Goal: Task Accomplishment & Management: Manage account settings

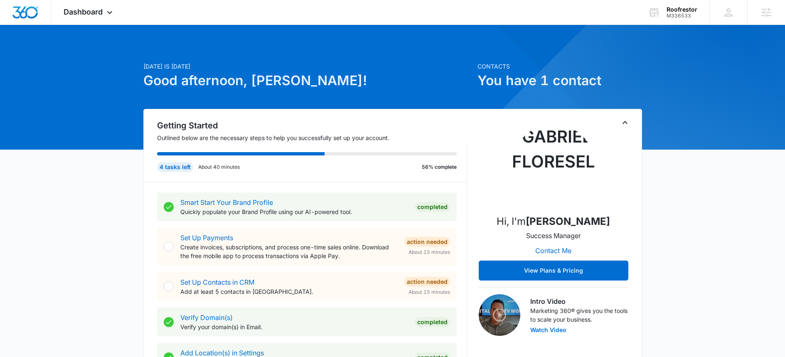
click at [209, 246] on p "Create invoices, subscriptions, and process one-time sales online. Download the…" at bounding box center [288, 251] width 217 height 17
click at [209, 240] on link "Set Up Payments" at bounding box center [206, 238] width 53 height 8
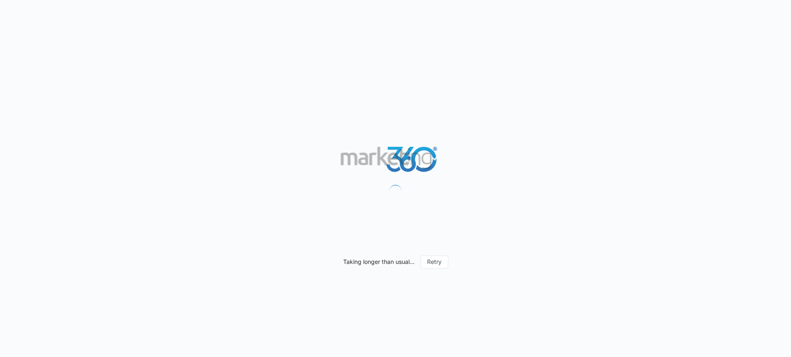
drag, startPoint x: 161, startPoint y: 161, endPoint x: 162, endPoint y: 166, distance: 5.4
click at [162, 166] on div "Taking longer than usual... Retry" at bounding box center [395, 178] width 791 height 357
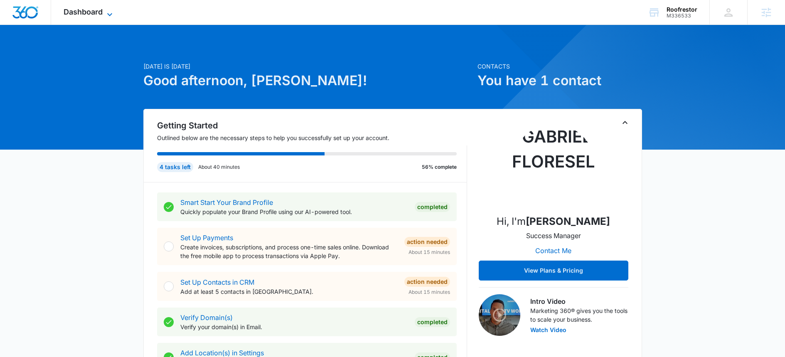
click at [101, 12] on span "Dashboard" at bounding box center [83, 11] width 39 height 9
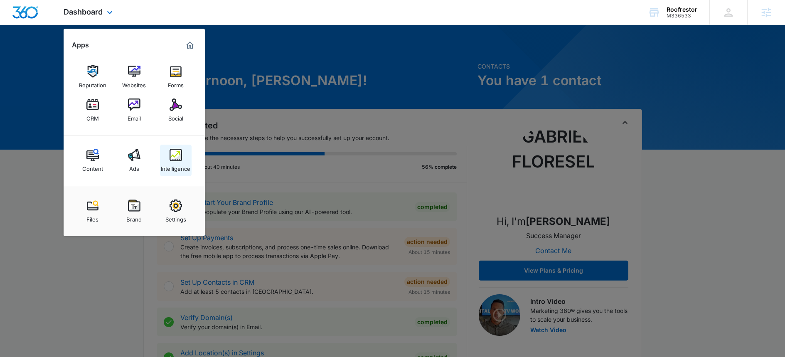
click at [170, 157] on img at bounding box center [176, 155] width 12 height 12
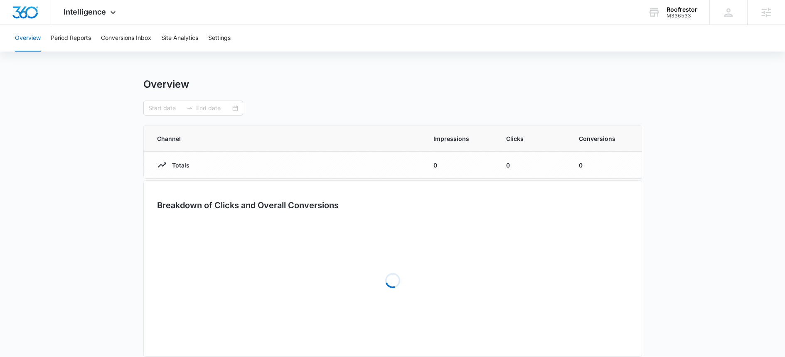
type input "09/13/2025"
type input "10/13/2025"
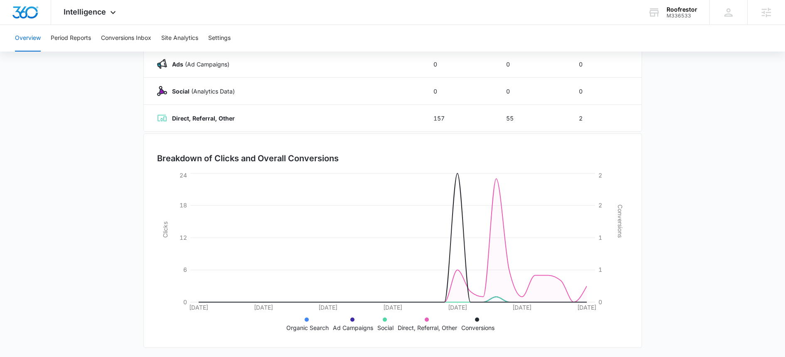
scroll to position [157, 0]
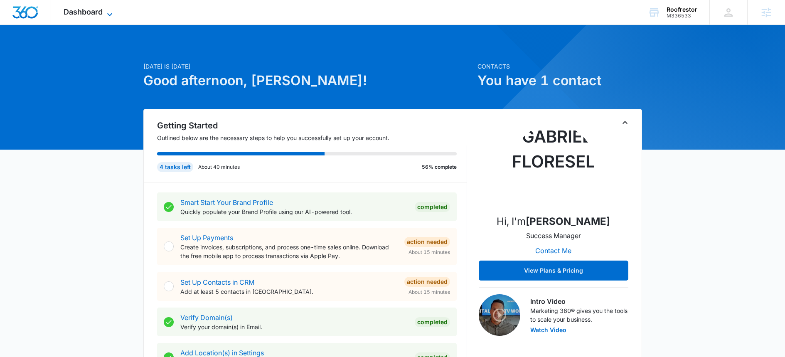
click at [108, 14] on icon at bounding box center [109, 14] width 5 height 3
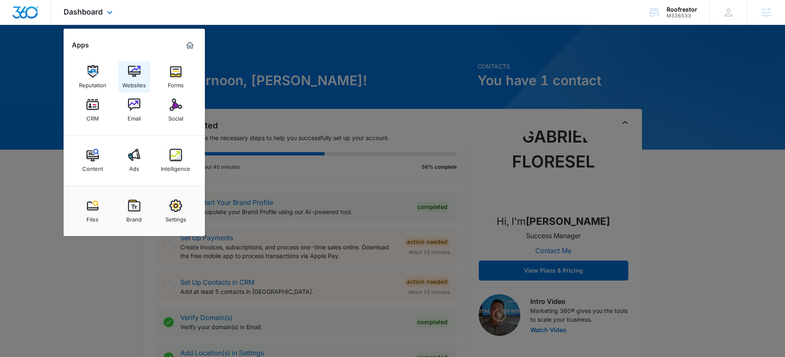
click at [136, 74] on img at bounding box center [134, 71] width 12 height 12
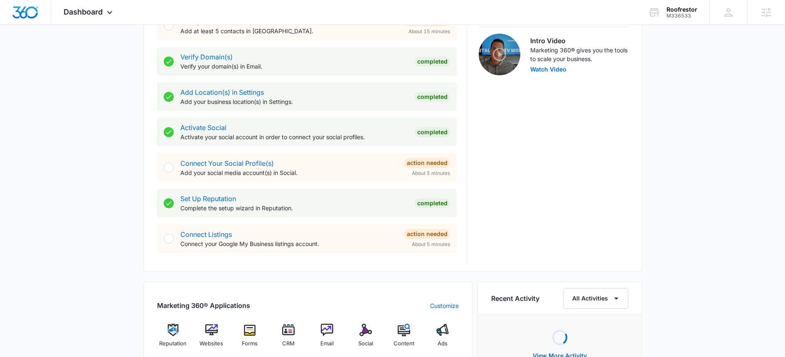
scroll to position [415, 0]
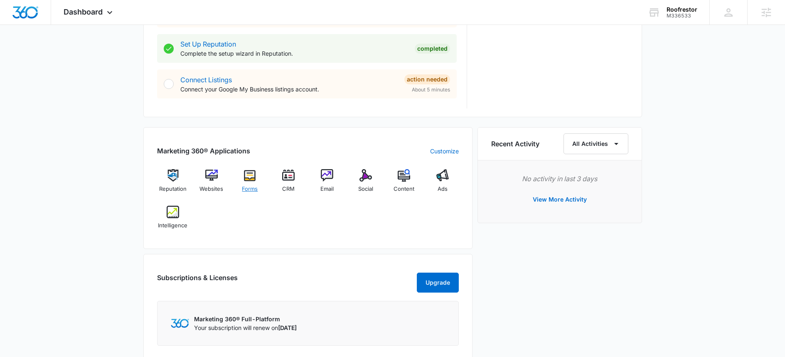
click at [248, 173] on img at bounding box center [250, 175] width 12 height 12
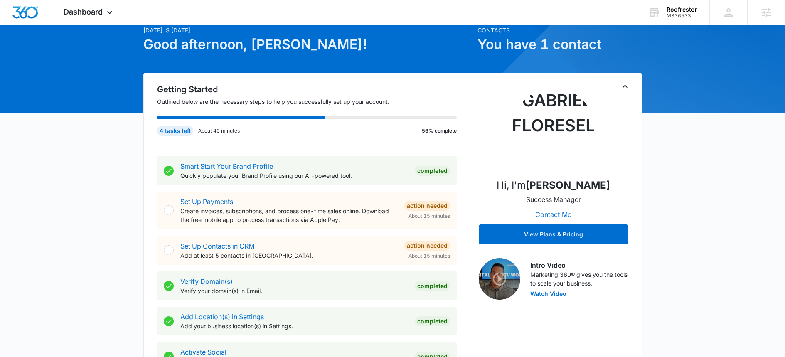
scroll to position [171, 0]
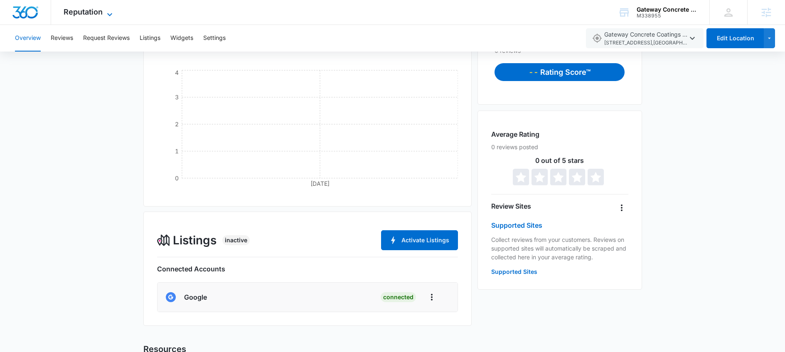
click at [106, 13] on icon at bounding box center [110, 15] width 10 height 10
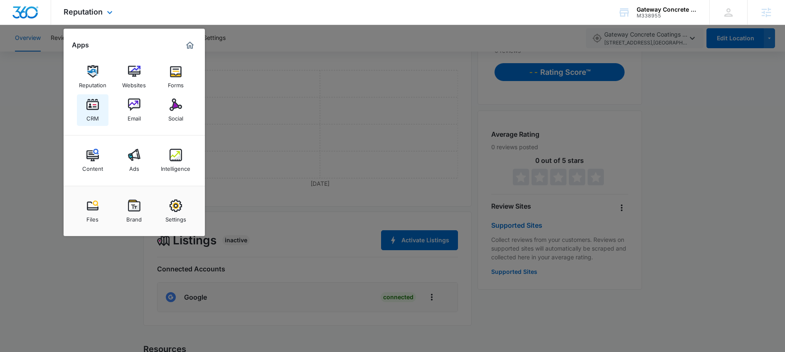
click at [93, 109] on img at bounding box center [92, 104] width 12 height 12
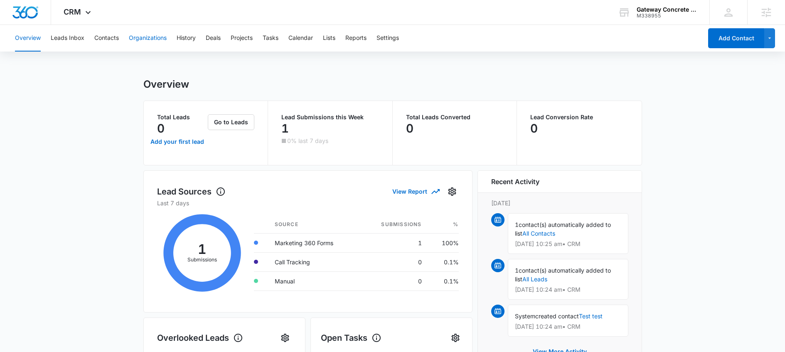
click at [154, 37] on button "Organizations" at bounding box center [148, 38] width 38 height 27
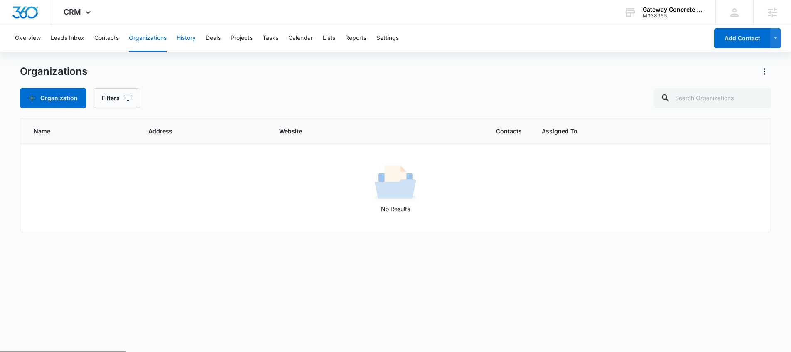
click at [196, 37] on button "History" at bounding box center [186, 38] width 19 height 27
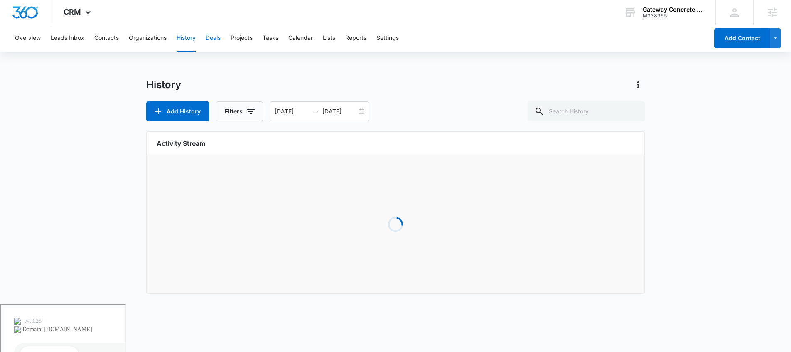
click at [214, 37] on button "Deals" at bounding box center [213, 38] width 15 height 27
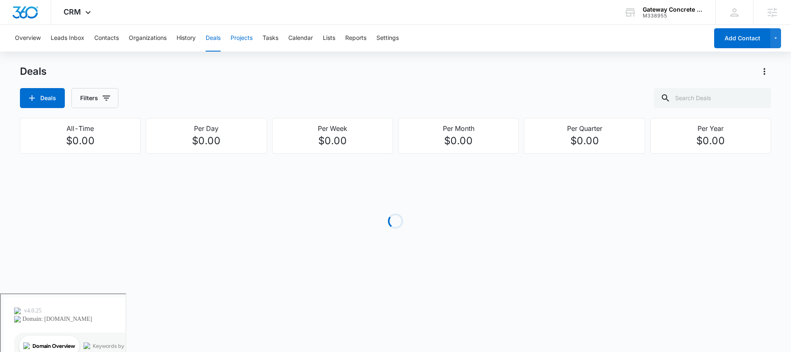
click at [242, 39] on button "Projects" at bounding box center [242, 38] width 22 height 27
click at [275, 34] on button "Tasks" at bounding box center [271, 38] width 16 height 27
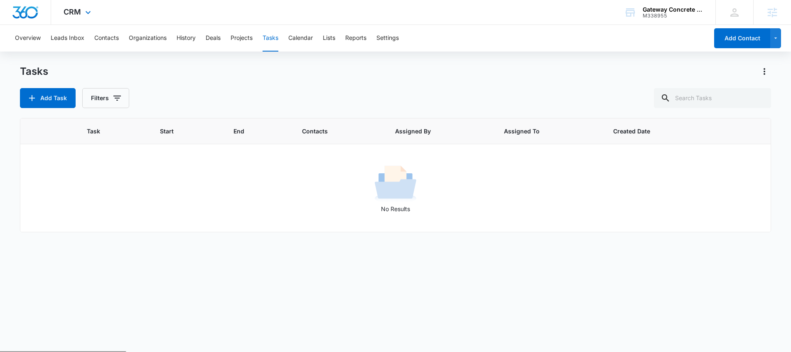
click at [81, 17] on div "CRM Apps Reputation Websites Forms CRM Email Social Content Ads Intelligence Fi…" at bounding box center [78, 12] width 54 height 25
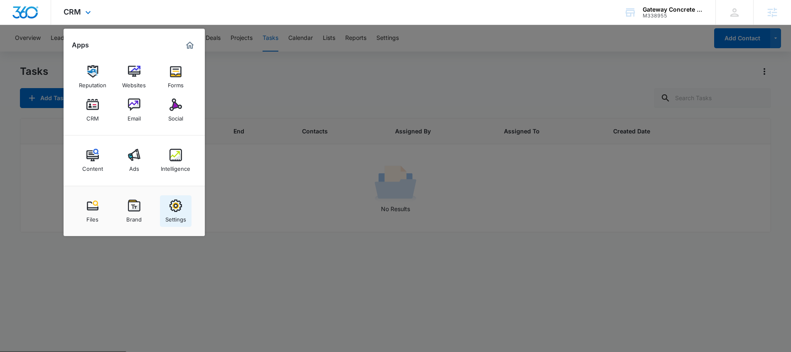
click at [173, 211] on img at bounding box center [176, 205] width 12 height 12
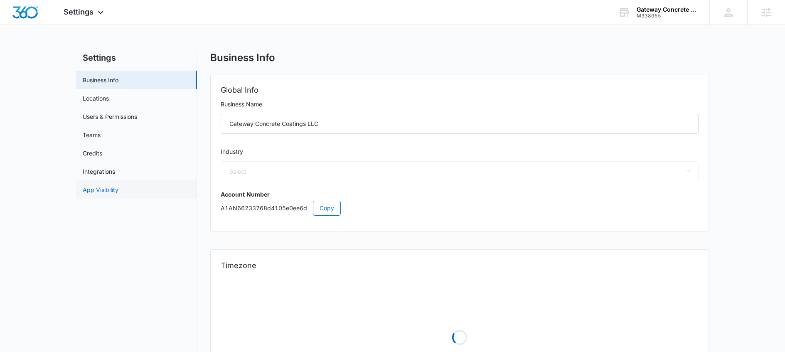
select select "52"
select select "US"
select select "America/[GEOGRAPHIC_DATA]"
click at [87, 11] on span "Settings" at bounding box center [79, 11] width 30 height 9
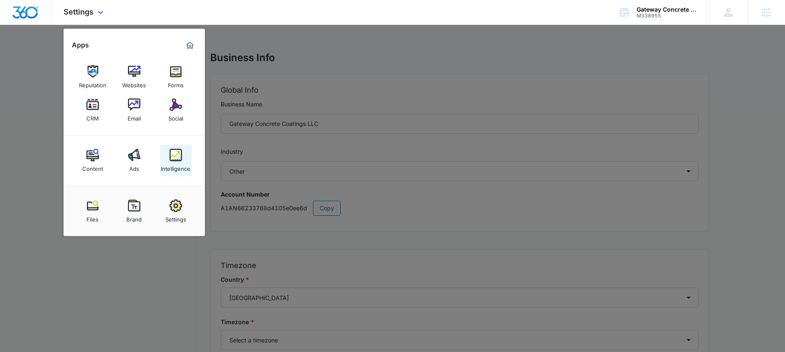
click at [180, 158] on img at bounding box center [176, 155] width 12 height 12
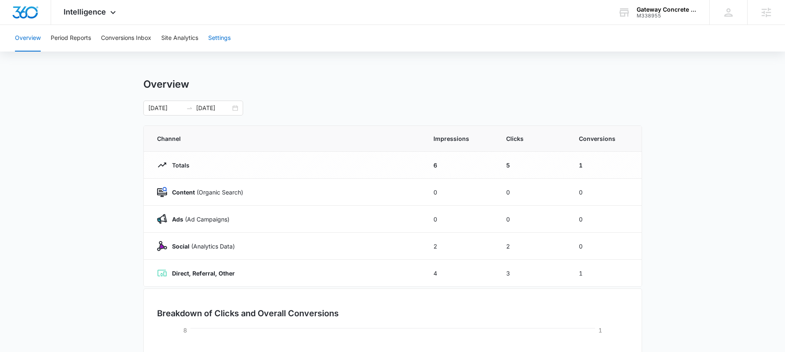
click at [221, 43] on button "Settings" at bounding box center [219, 38] width 22 height 27
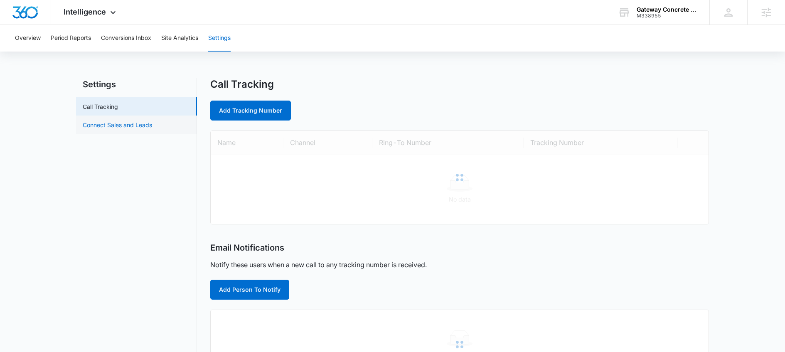
click at [135, 121] on link "Connect Sales and Leads" at bounding box center [117, 125] width 69 height 9
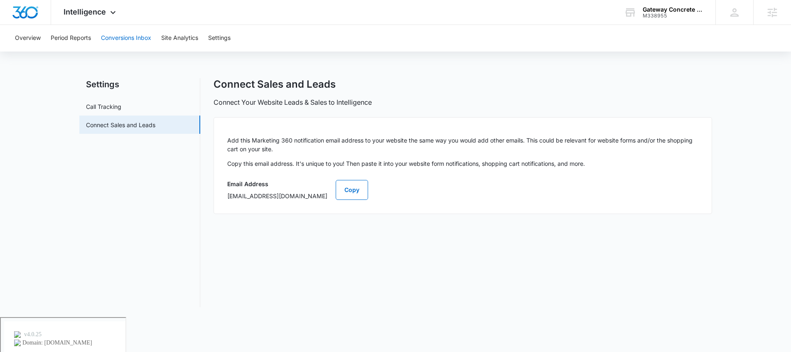
click at [108, 31] on button "Conversions Inbox" at bounding box center [126, 38] width 50 height 27
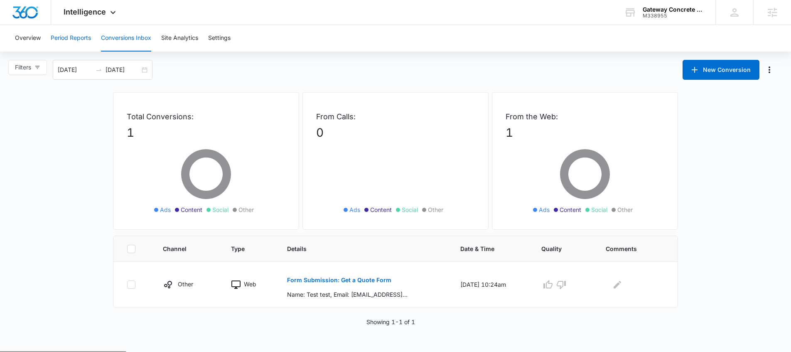
click at [59, 37] on button "Period Reports" at bounding box center [71, 38] width 40 height 27
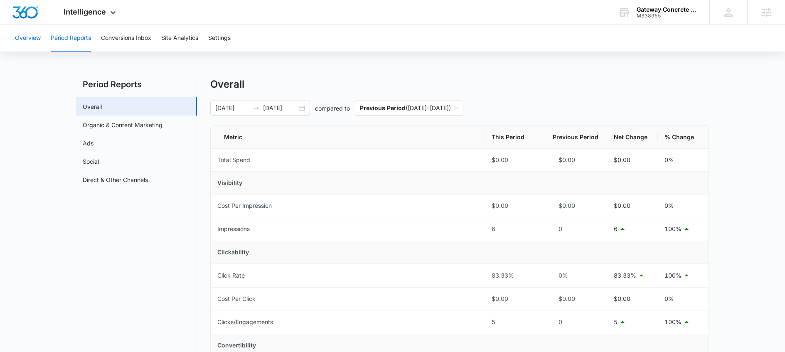
click at [28, 46] on button "Overview" at bounding box center [28, 38] width 26 height 27
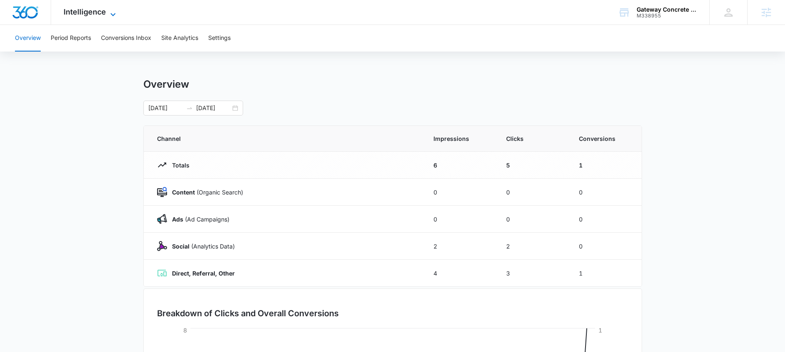
click at [109, 17] on icon at bounding box center [113, 15] width 10 height 10
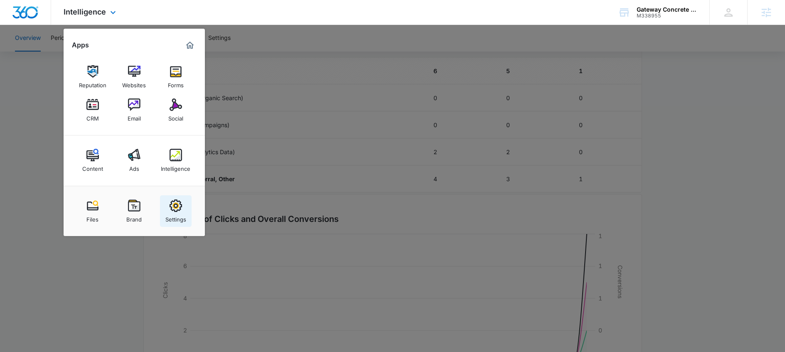
scroll to position [95, 0]
click at [170, 220] on div "Settings" at bounding box center [175, 217] width 21 height 11
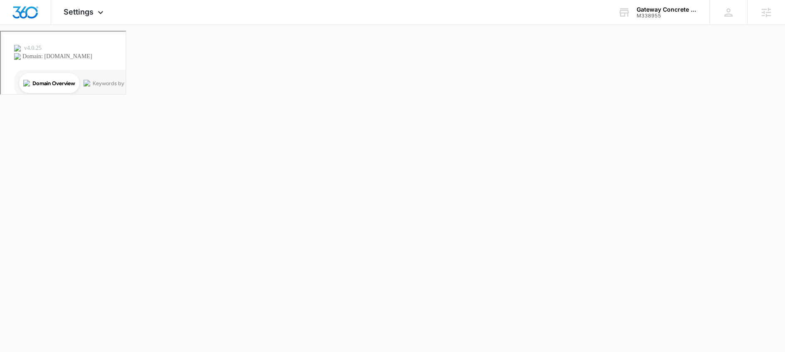
select select "52"
select select "US"
select select "America/[GEOGRAPHIC_DATA]"
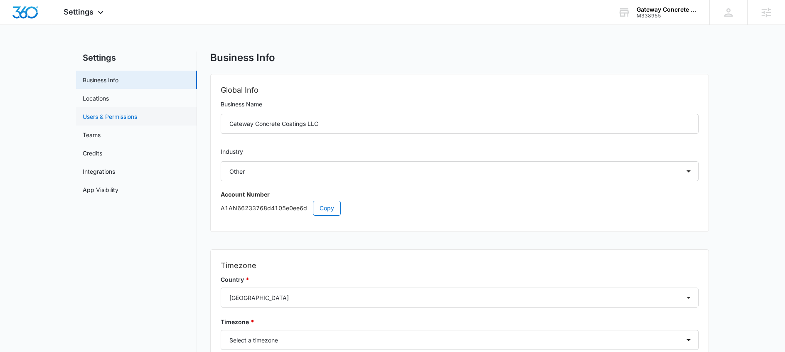
click at [117, 121] on link "Users & Permissions" at bounding box center [110, 116] width 54 height 9
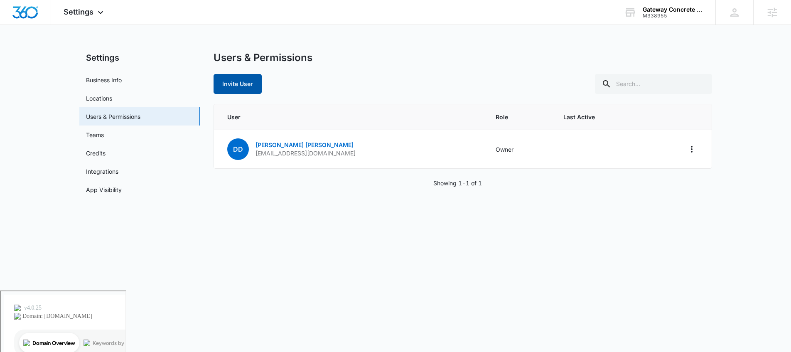
click at [249, 85] on button "Invite User" at bounding box center [238, 84] width 48 height 20
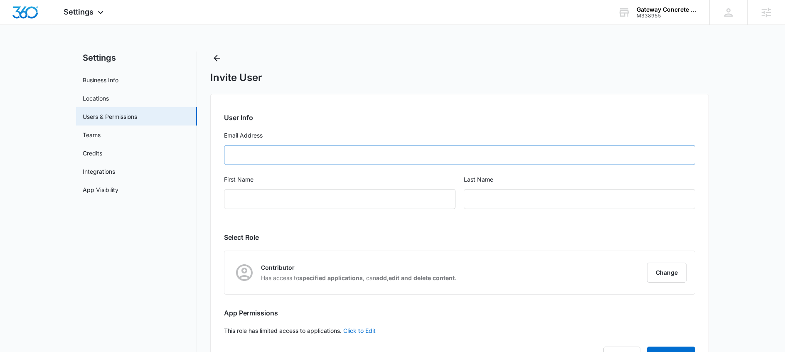
click at [275, 154] on input "Email Address" at bounding box center [459, 155] width 471 height 20
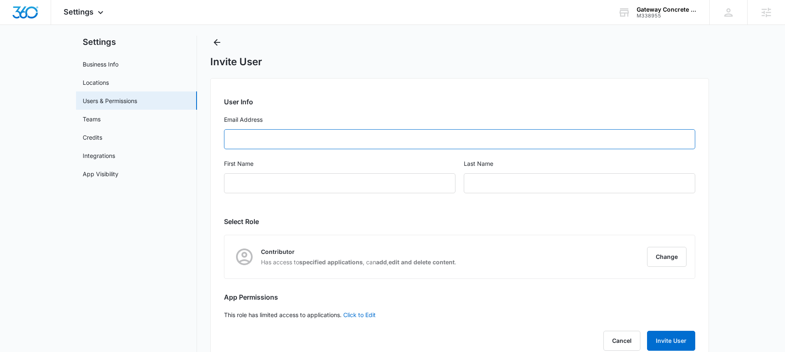
scroll to position [38, 0]
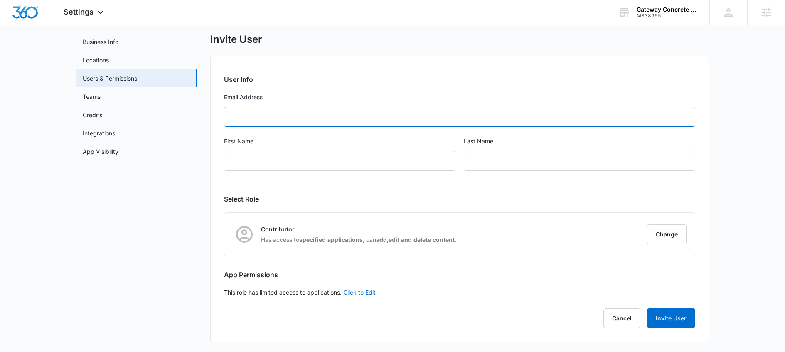
click at [291, 116] on input "Email Address" at bounding box center [459, 117] width 471 height 20
click at [279, 111] on input "[PERSON_NAME]@" at bounding box center [459, 117] width 471 height 20
paste input "[DOMAIN_NAME]"
type input "[PERSON_NAME][EMAIL_ADDRESS][DOMAIN_NAME]"
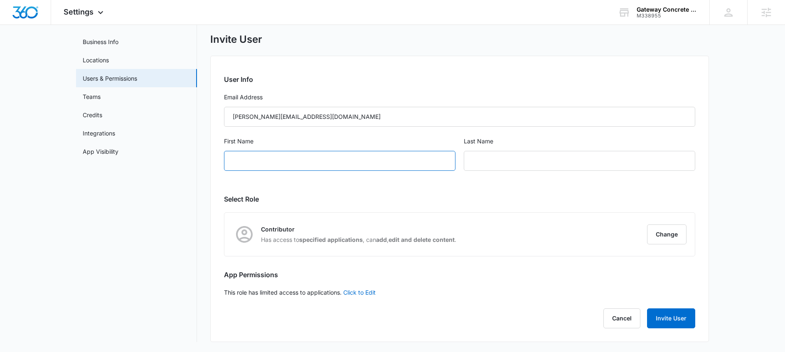
click at [268, 160] on input "First Name" at bounding box center [339, 161] width 231 height 20
click at [326, 111] on input "[PERSON_NAME][EMAIL_ADDRESS][DOMAIN_NAME]" at bounding box center [459, 117] width 471 height 20
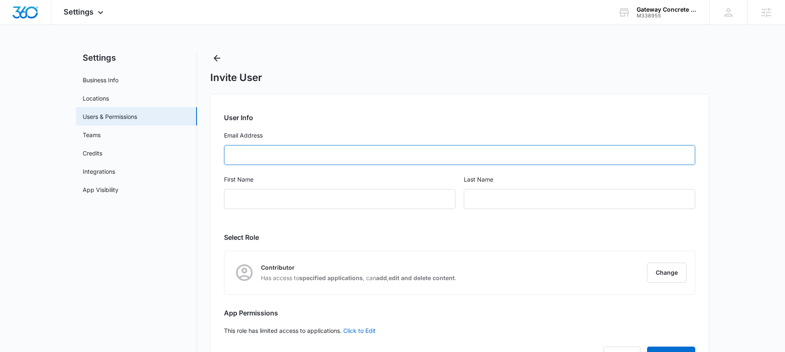
click at [262, 150] on input "Email Address" at bounding box center [459, 155] width 471 height 20
paste input "[PERSON_NAME][EMAIL_ADDRESS][DOMAIN_NAME]"
click at [235, 155] on input "[PERSON_NAME][EMAIL_ADDRESS][DOMAIN_NAME]" at bounding box center [459, 155] width 471 height 20
click at [369, 155] on input "[PERSON_NAME][EMAIL_ADDRESS][DOMAIN_NAME]" at bounding box center [459, 155] width 471 height 20
type input "[PERSON_NAME][EMAIL_ADDRESS][DOMAIN_NAME]"
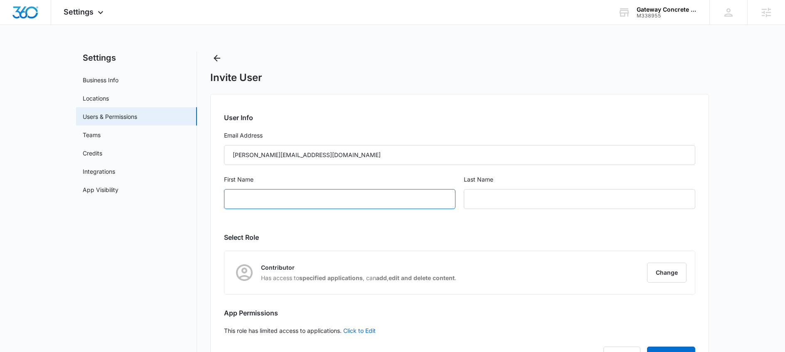
click at [294, 202] on input "First Name" at bounding box center [339, 199] width 231 height 20
type input "[PERSON_NAME]"
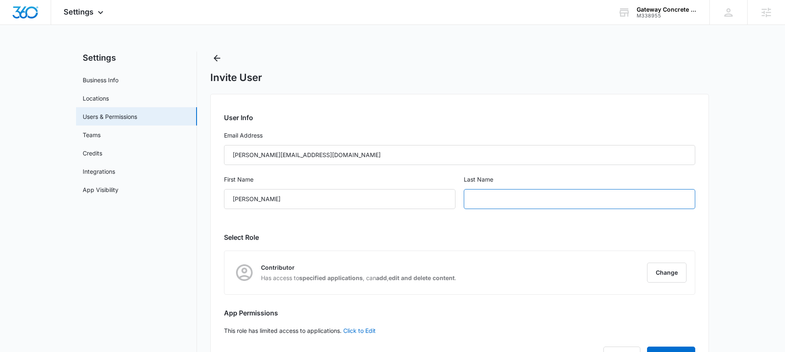
click at [491, 198] on input "text" at bounding box center [579, 199] width 231 height 20
type input "[PERSON_NAME]"
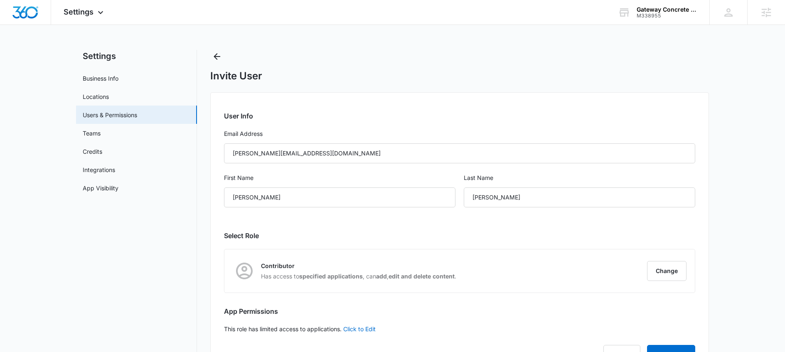
click at [325, 278] on strong "specified applications" at bounding box center [331, 276] width 64 height 7
click at [253, 271] on icon at bounding box center [244, 271] width 20 height 20
click at [247, 267] on icon at bounding box center [244, 271] width 20 height 20
click at [264, 264] on p "Contributor" at bounding box center [358, 265] width 195 height 9
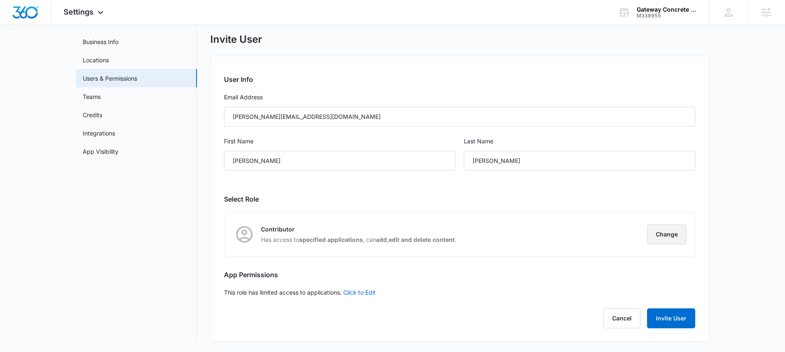
click at [669, 238] on button "Change" at bounding box center [666, 234] width 39 height 20
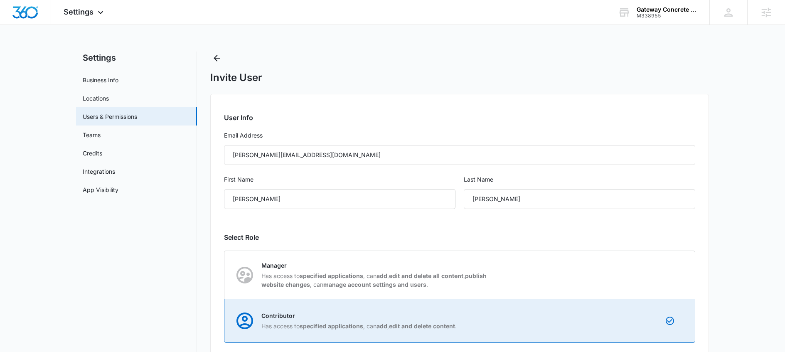
scroll to position [86, 0]
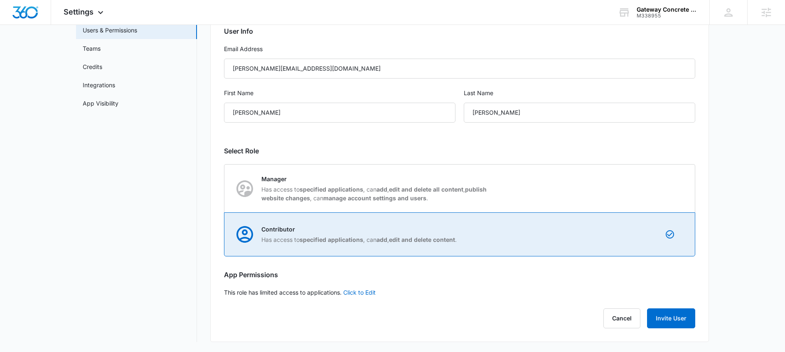
click at [485, 226] on div "Contributor Has access to specified applications , can add , edit and delete co…" at bounding box center [460, 234] width 470 height 43
click at [225, 234] on input "Contributor Has access to specified applications , can add , edit and delete co…" at bounding box center [224, 234] width 0 height 0
click at [485, 228] on div "Contributor Has access to specified applications , can add , edit and delete co…" at bounding box center [460, 234] width 470 height 43
click at [225, 234] on input "Contributor Has access to specified applications , can add , edit and delete co…" at bounding box center [224, 234] width 0 height 0
click at [485, 228] on div "Contributor Has access to specified applications , can add , edit and delete co…" at bounding box center [460, 234] width 470 height 43
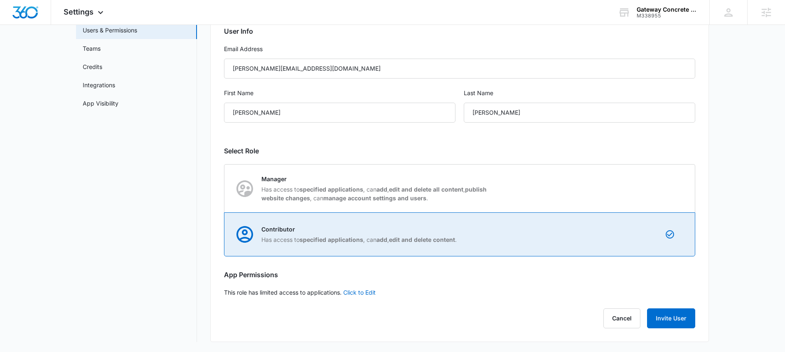
click at [225, 234] on input "Contributor Has access to specified applications , can add , edit and delete co…" at bounding box center [224, 234] width 0 height 0
click at [485, 228] on div "Contributor Has access to specified applications , can add , edit and delete co…" at bounding box center [460, 234] width 470 height 43
click at [225, 234] on input "Contributor Has access to specified applications , can add , edit and delete co…" at bounding box center [224, 234] width 0 height 0
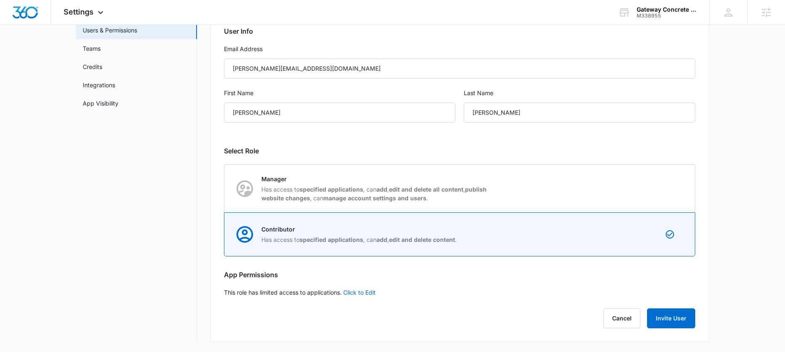
click at [462, 279] on h2 "App Permissions" at bounding box center [459, 275] width 471 height 10
click at [364, 294] on link "Click to Edit" at bounding box center [359, 292] width 32 height 7
click at [676, 324] on button "Invite User" at bounding box center [671, 323] width 48 height 20
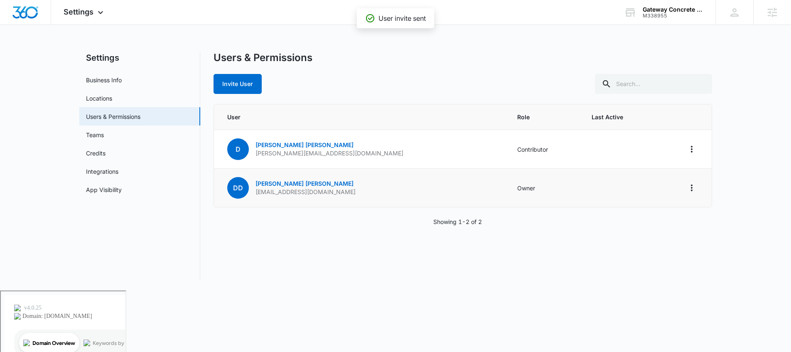
click at [539, 200] on td "Owner" at bounding box center [544, 188] width 75 height 39
click at [689, 189] on icon "Actions" at bounding box center [692, 188] width 10 height 10
click at [691, 153] on icon "Actions" at bounding box center [692, 149] width 10 height 10
click at [507, 151] on td "Contributor" at bounding box center [544, 149] width 75 height 39
click at [239, 153] on span "D" at bounding box center [238, 149] width 22 height 22
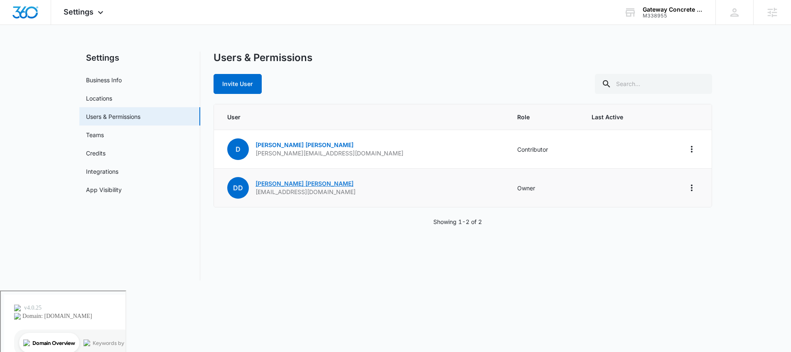
click at [275, 185] on link "[PERSON_NAME]" at bounding box center [305, 183] width 98 height 7
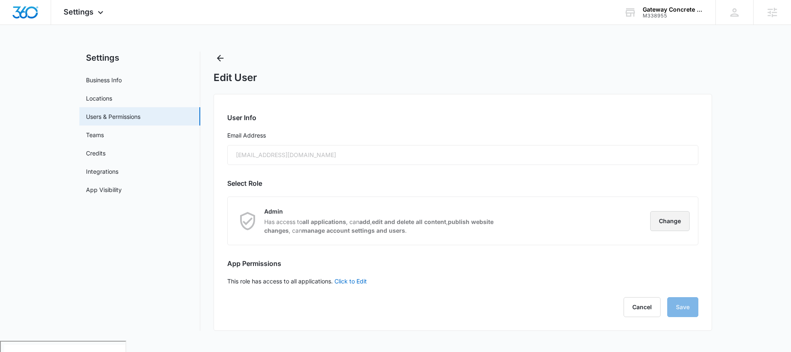
click at [679, 224] on button "Change" at bounding box center [669, 221] width 39 height 20
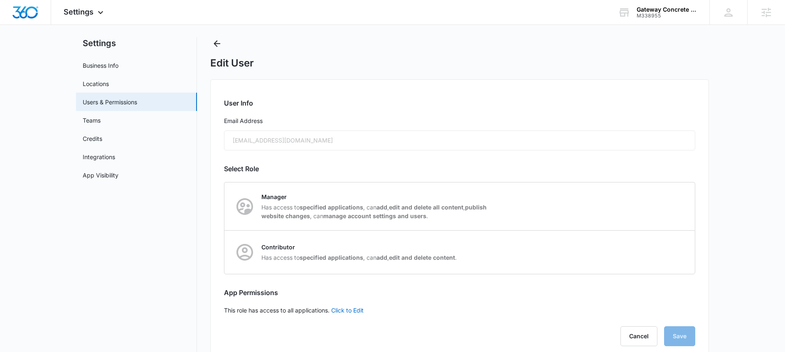
scroll to position [32, 0]
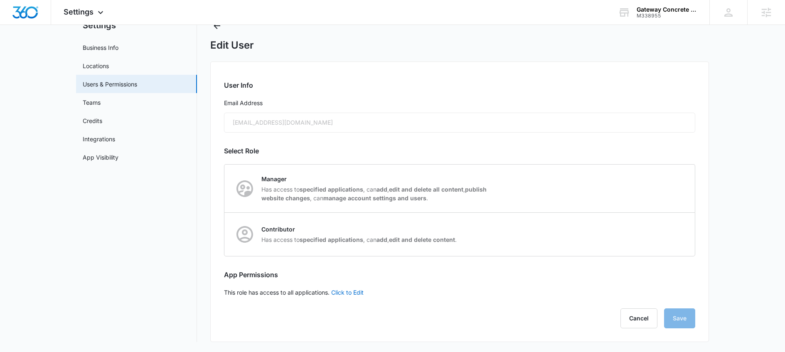
click at [581, 115] on div "[EMAIL_ADDRESS][DOMAIN_NAME]" at bounding box center [459, 123] width 471 height 20
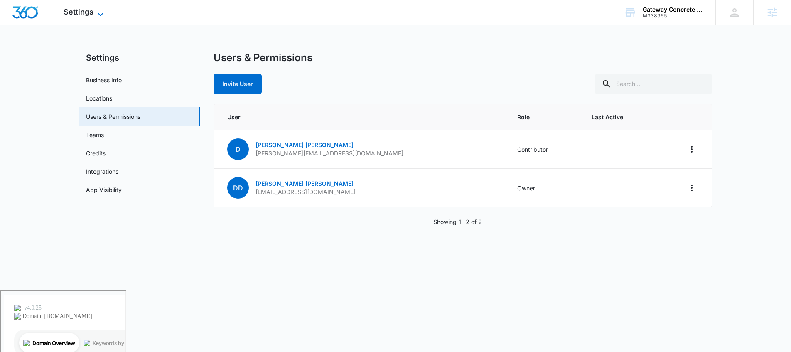
click at [79, 15] on span "Settings" at bounding box center [79, 11] width 30 height 9
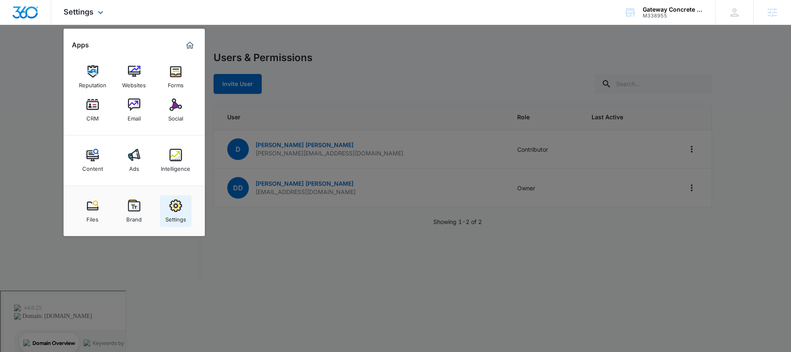
click at [187, 212] on link "Settings" at bounding box center [176, 211] width 32 height 32
select select "52"
select select "US"
select select "America/[GEOGRAPHIC_DATA]"
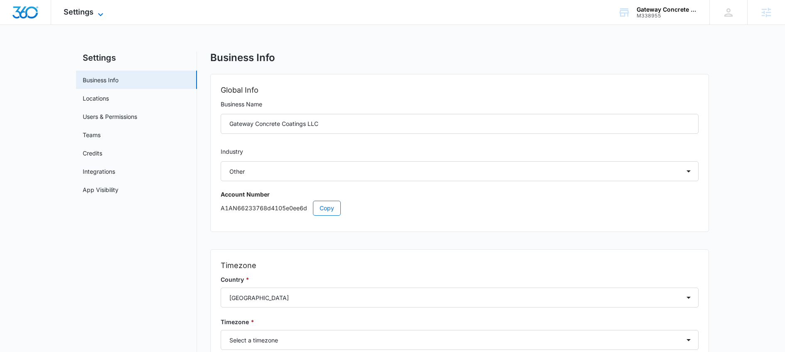
click at [85, 9] on span "Settings" at bounding box center [79, 11] width 30 height 9
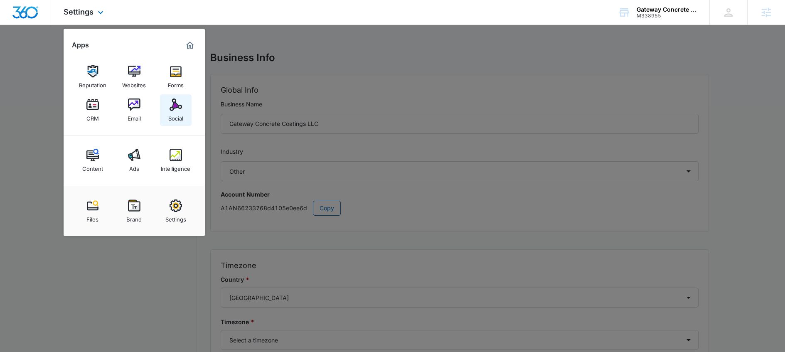
click at [176, 120] on div "Social" at bounding box center [175, 116] width 15 height 11
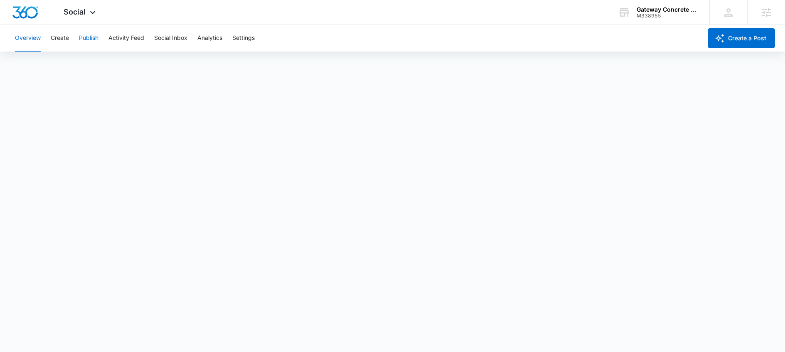
click at [90, 39] on button "Publish" at bounding box center [89, 38] width 20 height 27
click at [68, 32] on button "Create" at bounding box center [60, 38] width 18 height 27
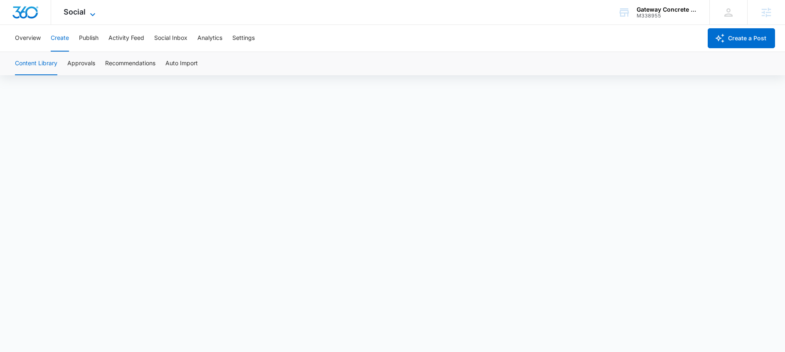
click at [82, 11] on span "Social" at bounding box center [75, 11] width 22 height 9
